Goal: Navigation & Orientation: Find specific page/section

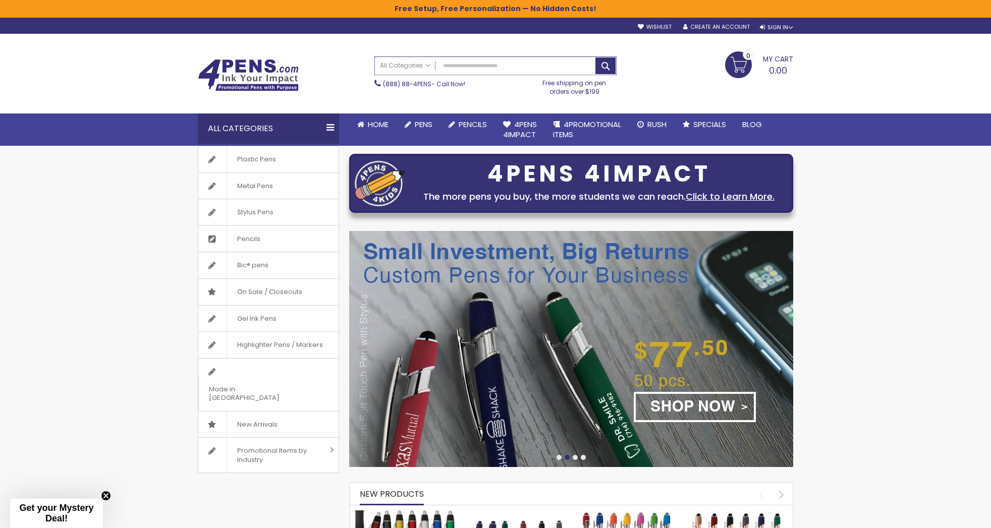
click at [460, 69] on input "Search" at bounding box center [495, 66] width 241 height 18
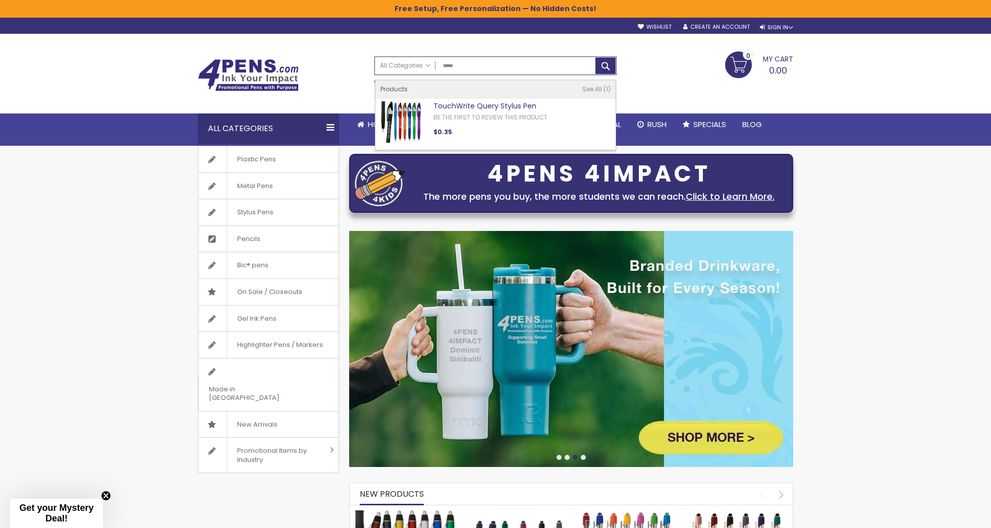
click at [454, 104] on link "TouchWrite Query Stylus Pen" at bounding box center [484, 106] width 103 height 10
type input "*****"
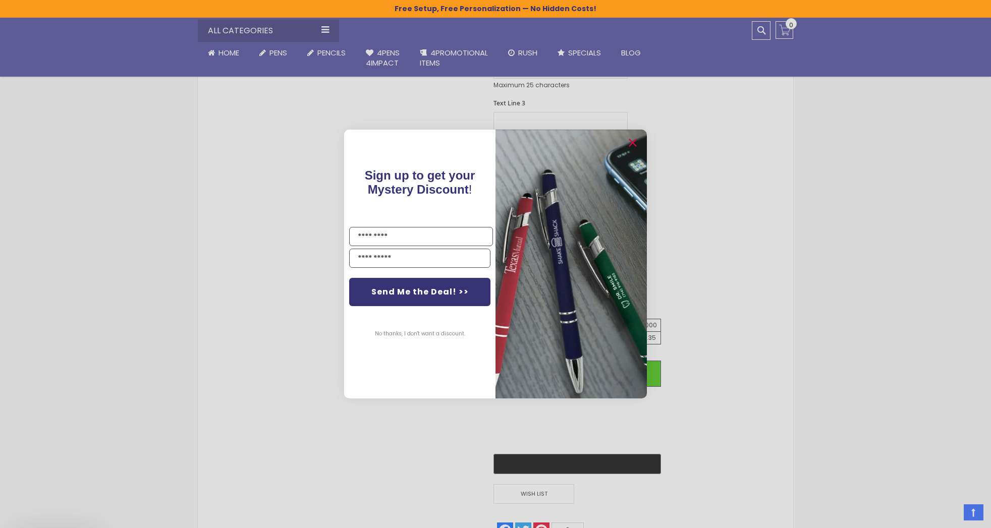
scroll to position [454, 0]
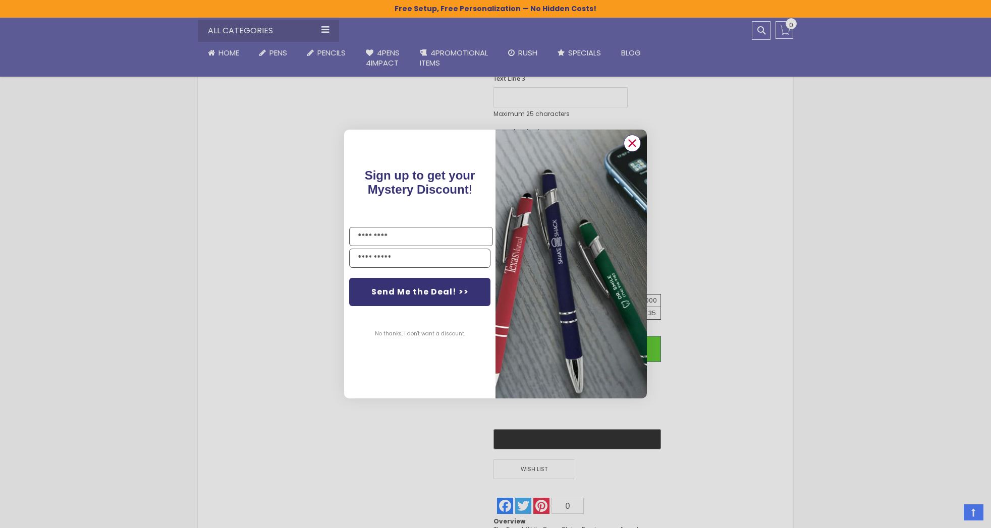
click at [633, 139] on circle "Close dialog" at bounding box center [631, 143] width 15 height 15
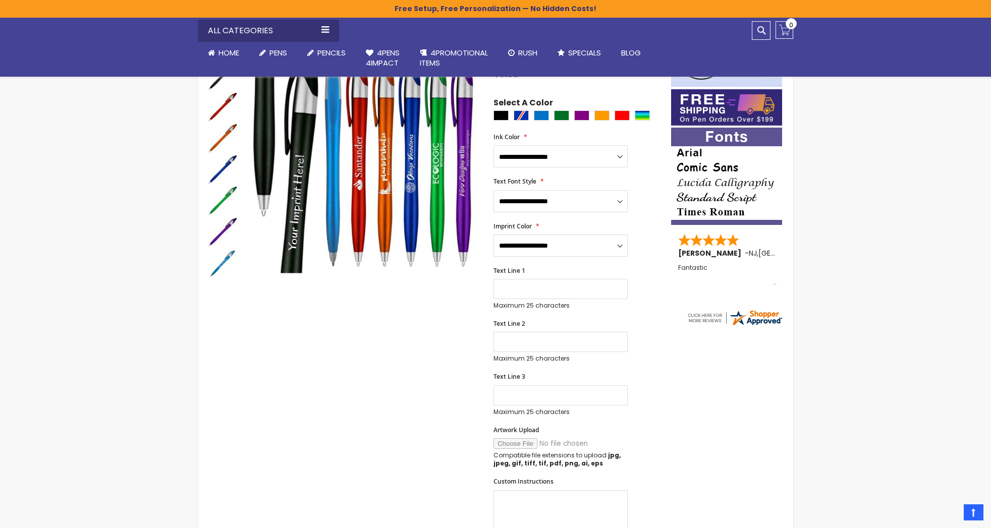
scroll to position [0, 0]
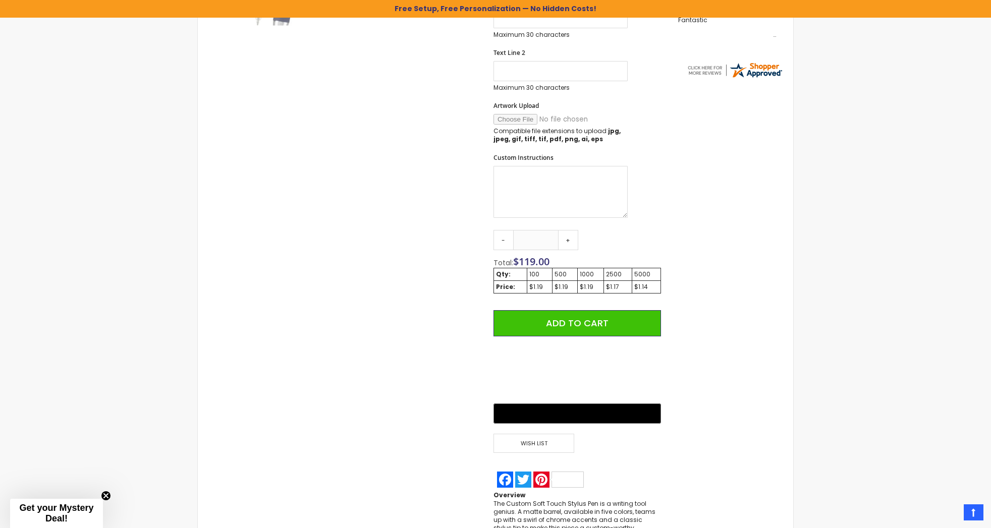
scroll to position [421, 0]
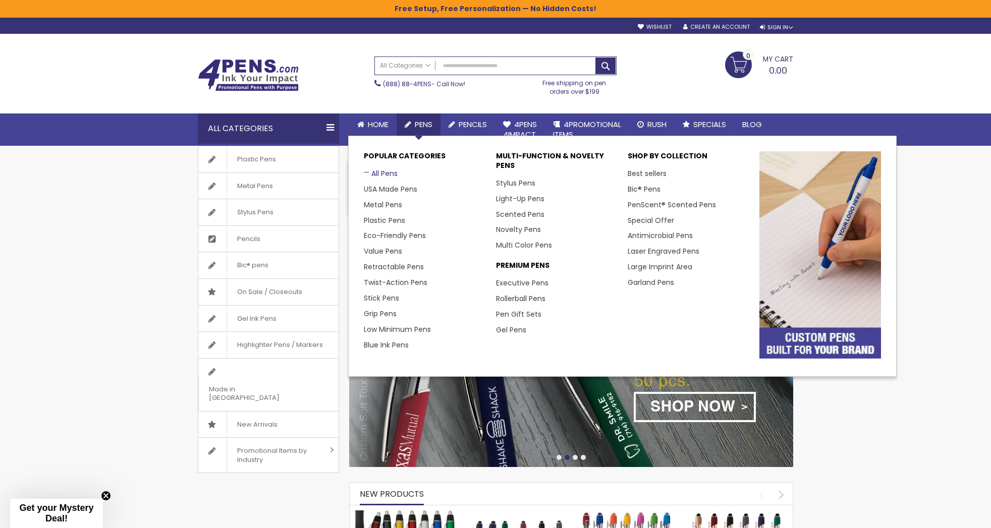
click at [381, 175] on link "All Pens" at bounding box center [381, 173] width 34 height 10
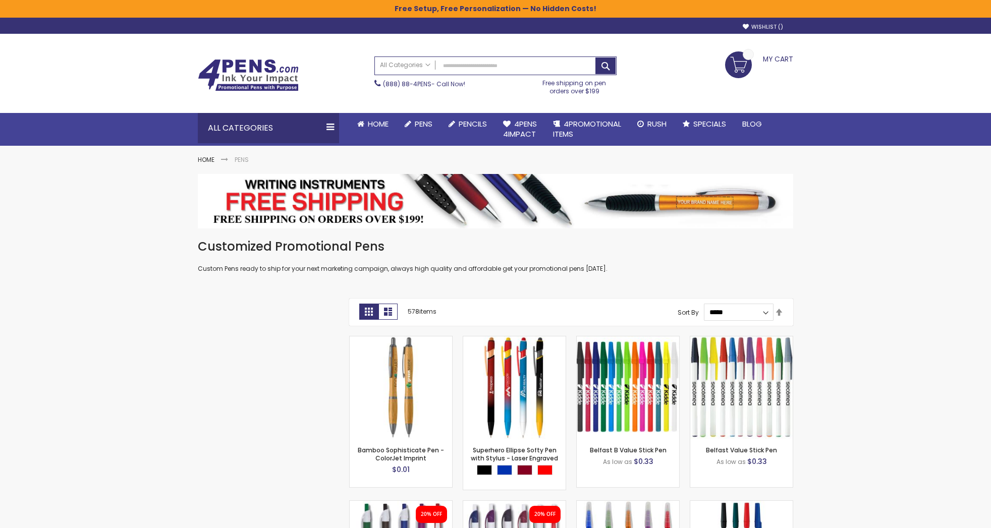
click at [276, 78] on img at bounding box center [248, 75] width 101 height 32
